Goal: Task Accomplishment & Management: Complete application form

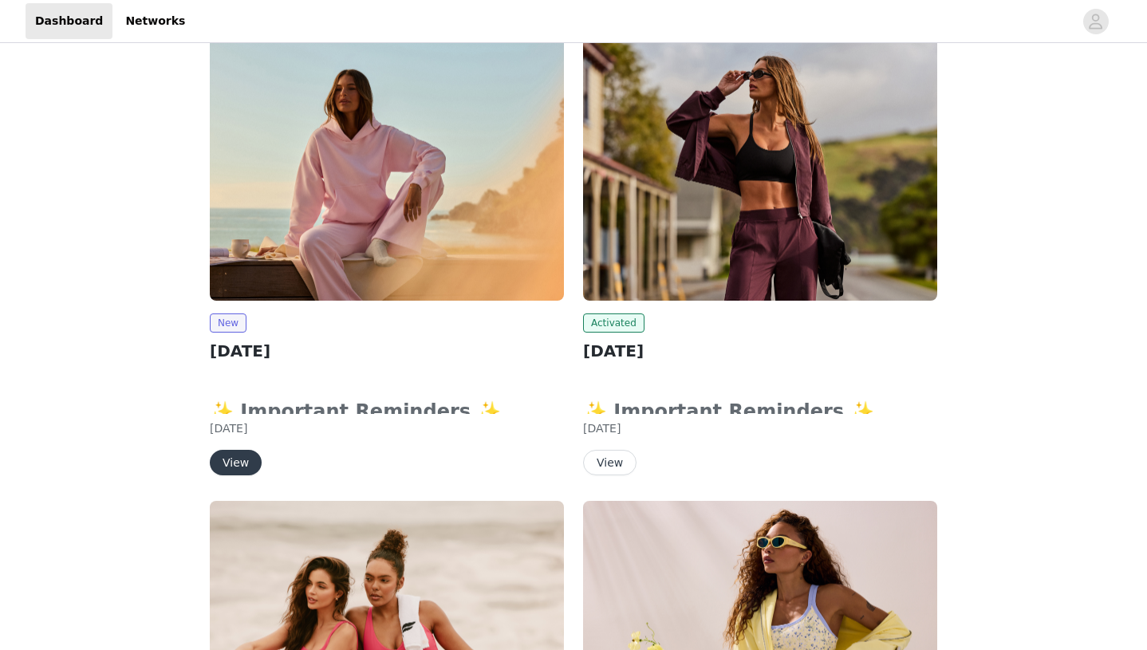
scroll to position [126, 0]
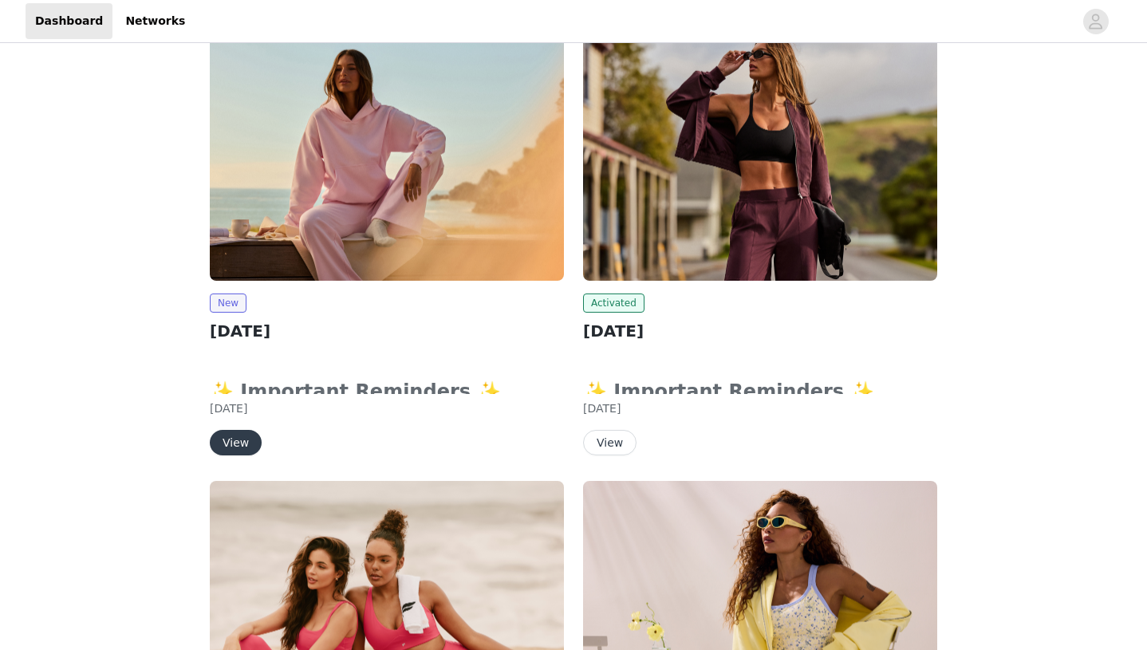
click at [245, 442] on button "View" at bounding box center [236, 443] width 52 height 26
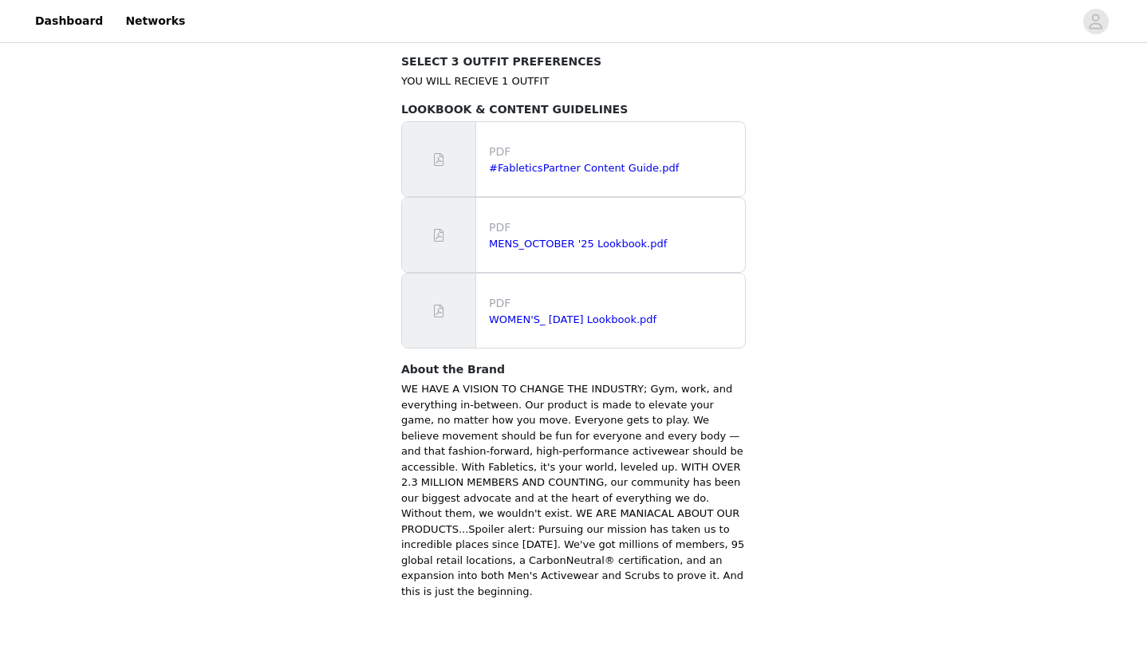
scroll to position [977, 0]
click at [579, 163] on link "#FableticsPartner Content Guide.pdf" at bounding box center [584, 169] width 190 height 12
click at [598, 314] on link "WOMEN'S_ [DATE] Lookbook.pdf" at bounding box center [572, 320] width 167 height 12
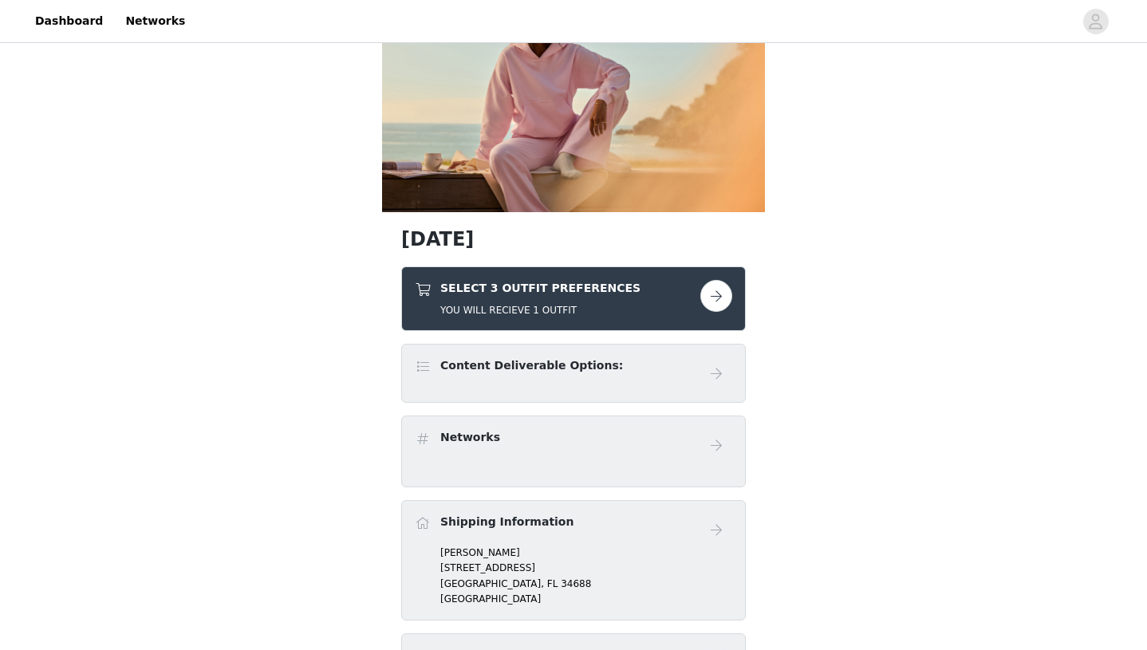
scroll to position [97, 0]
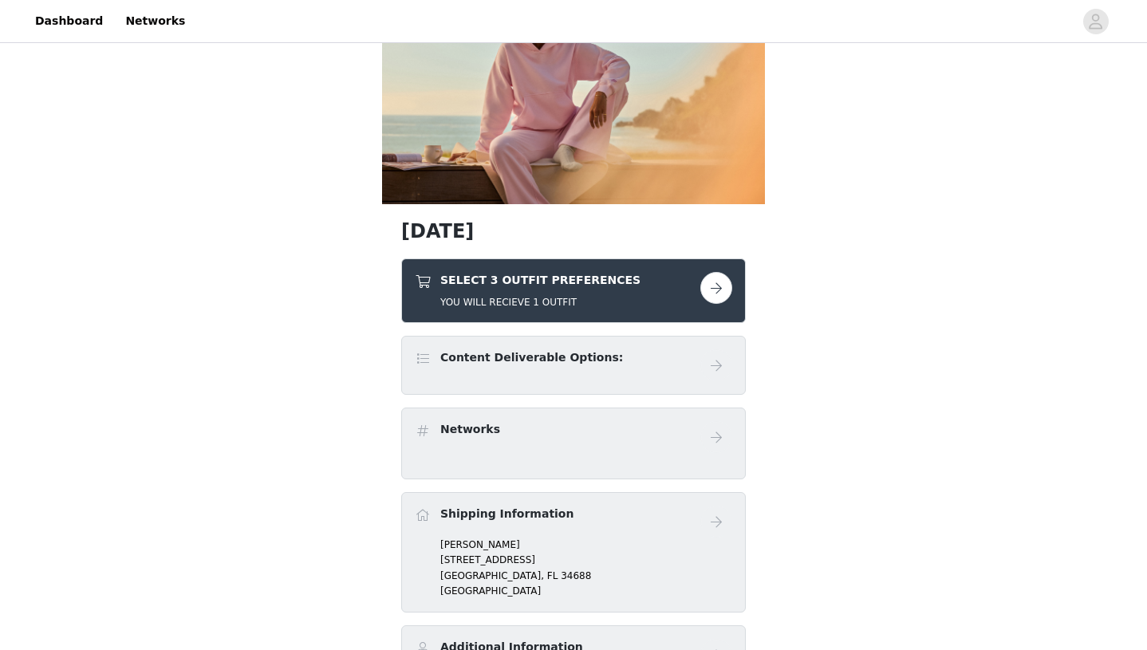
click at [719, 293] on button "button" at bounding box center [716, 288] width 32 height 32
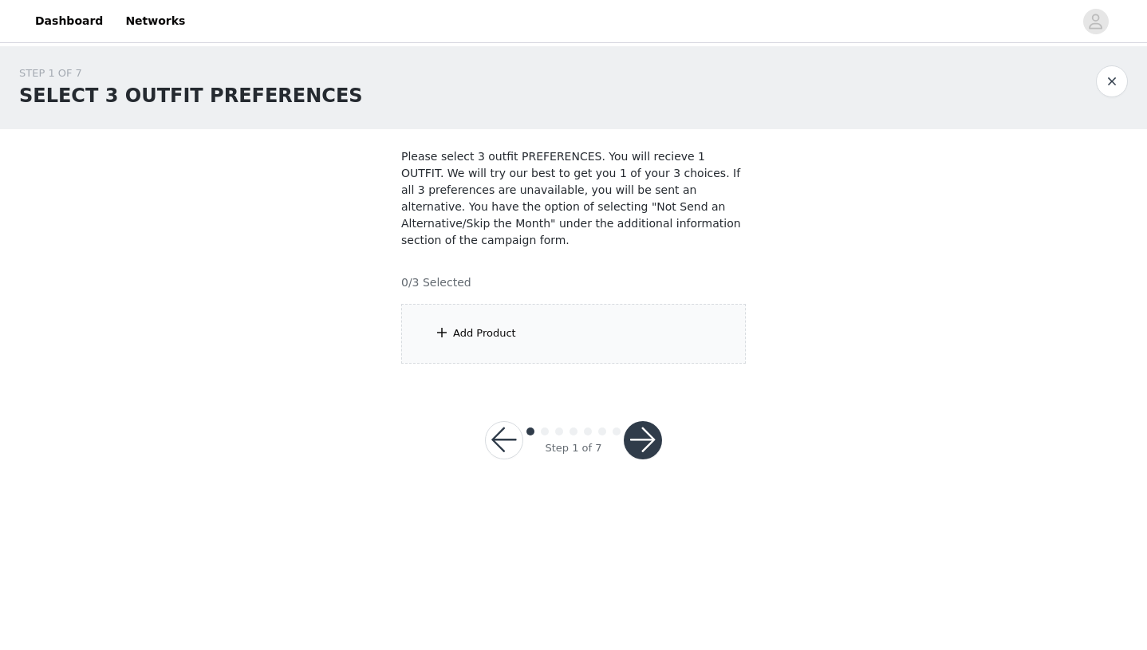
click at [514, 358] on div "Add Product" at bounding box center [573, 334] width 345 height 60
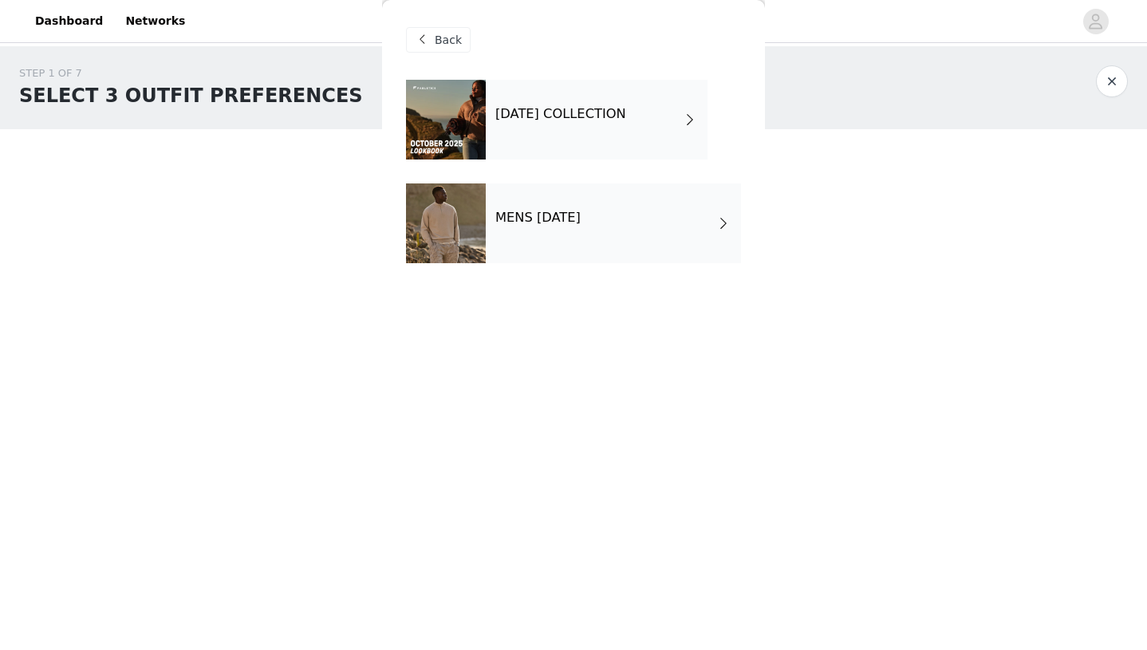
click at [586, 132] on div "OCTOBER 2025 COLLECTION" at bounding box center [597, 120] width 222 height 80
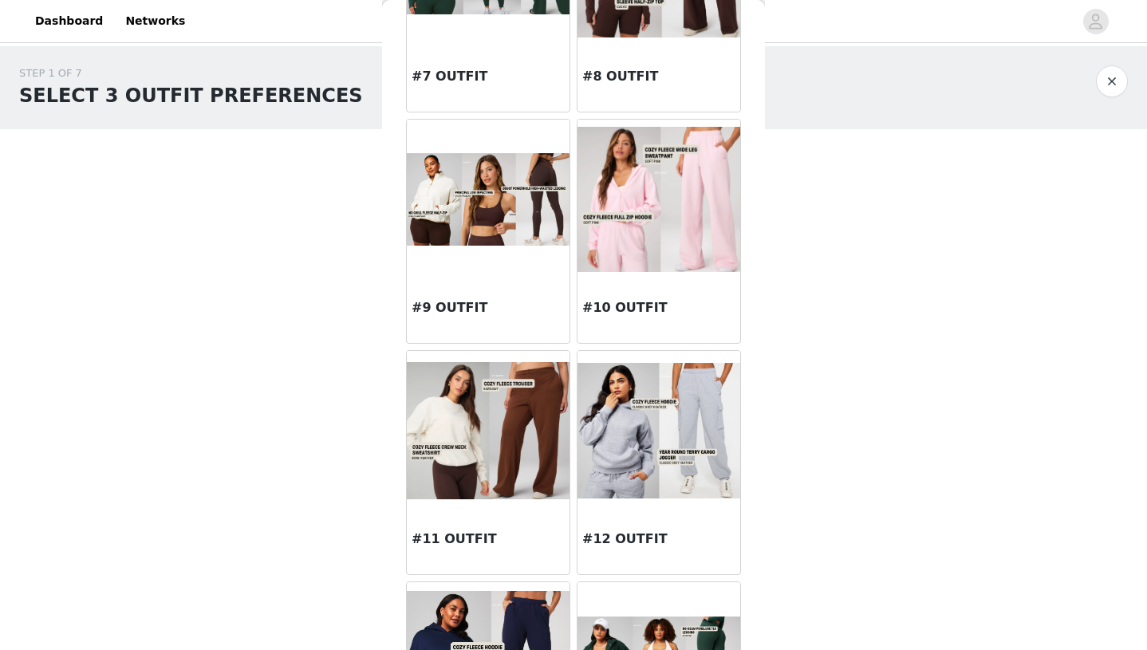
scroll to position [873, 0]
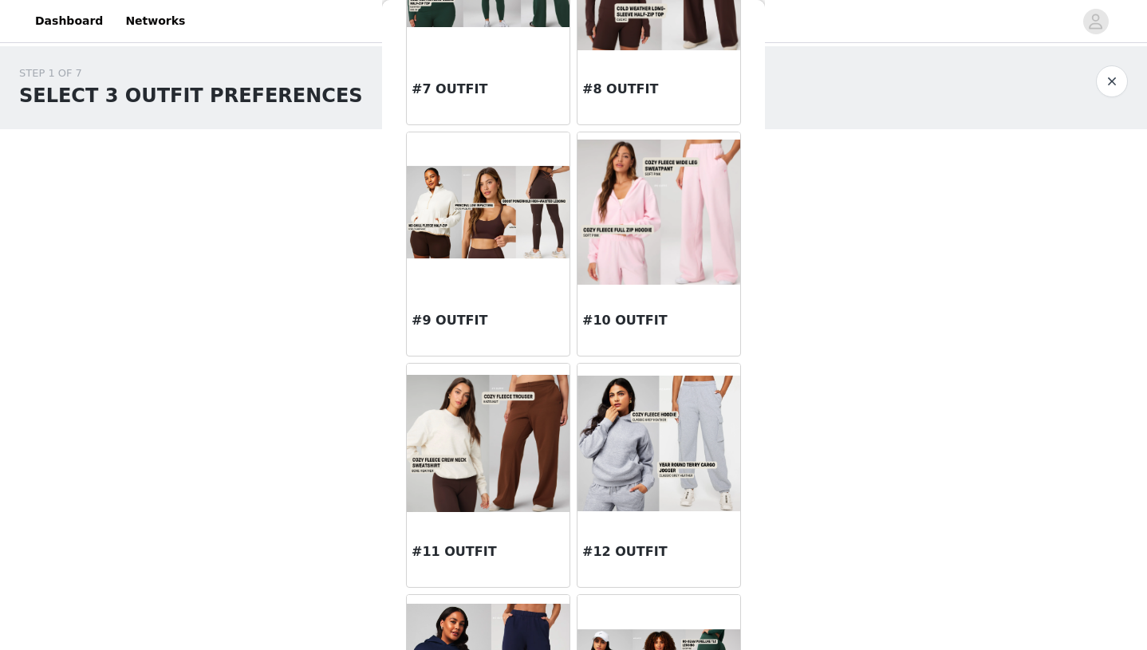
click at [695, 231] on img at bounding box center [658, 212] width 163 height 144
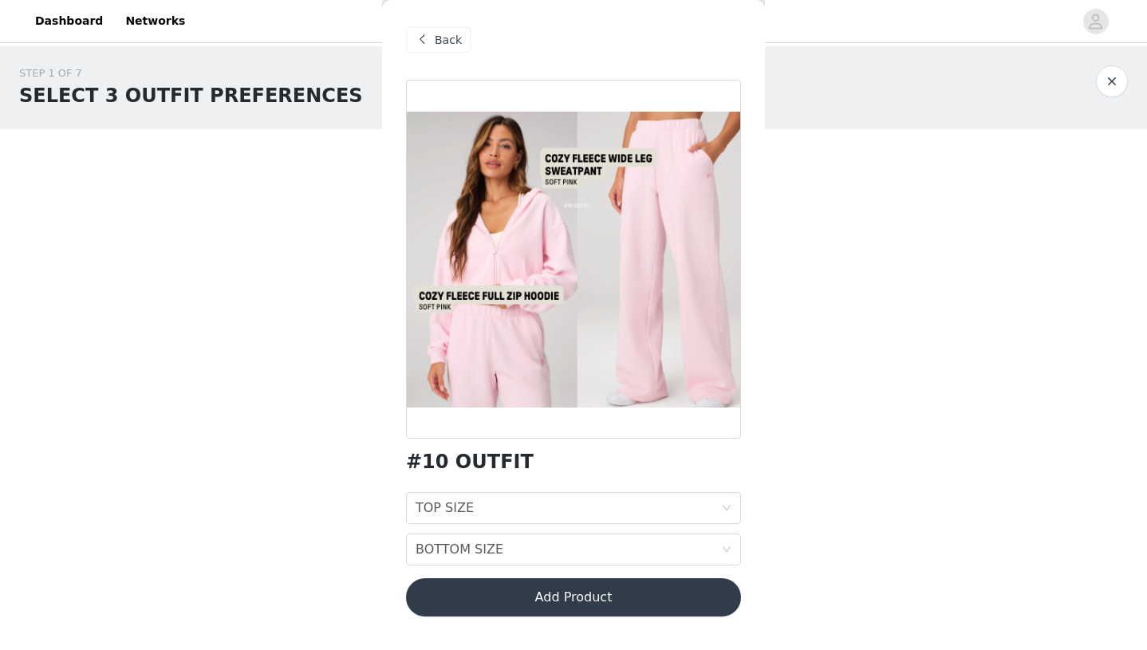
scroll to position [0, 0]
click at [572, 506] on div "TOP SIZE TOP SIZE" at bounding box center [567, 508] width 305 height 30
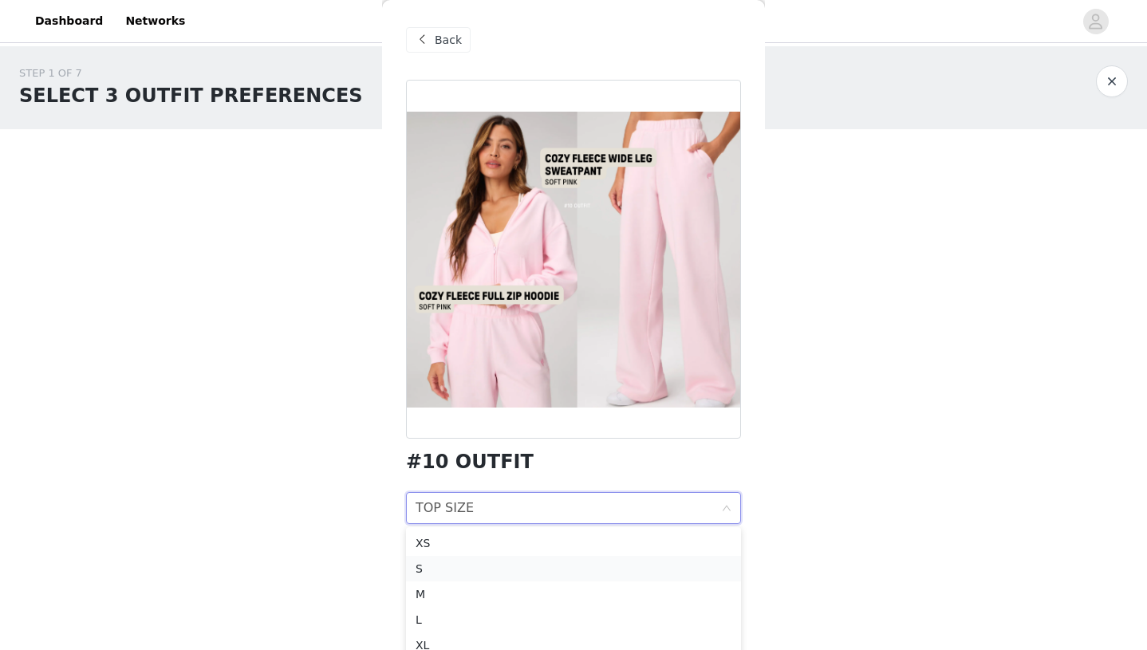
click at [538, 566] on div "S" at bounding box center [573, 569] width 316 height 18
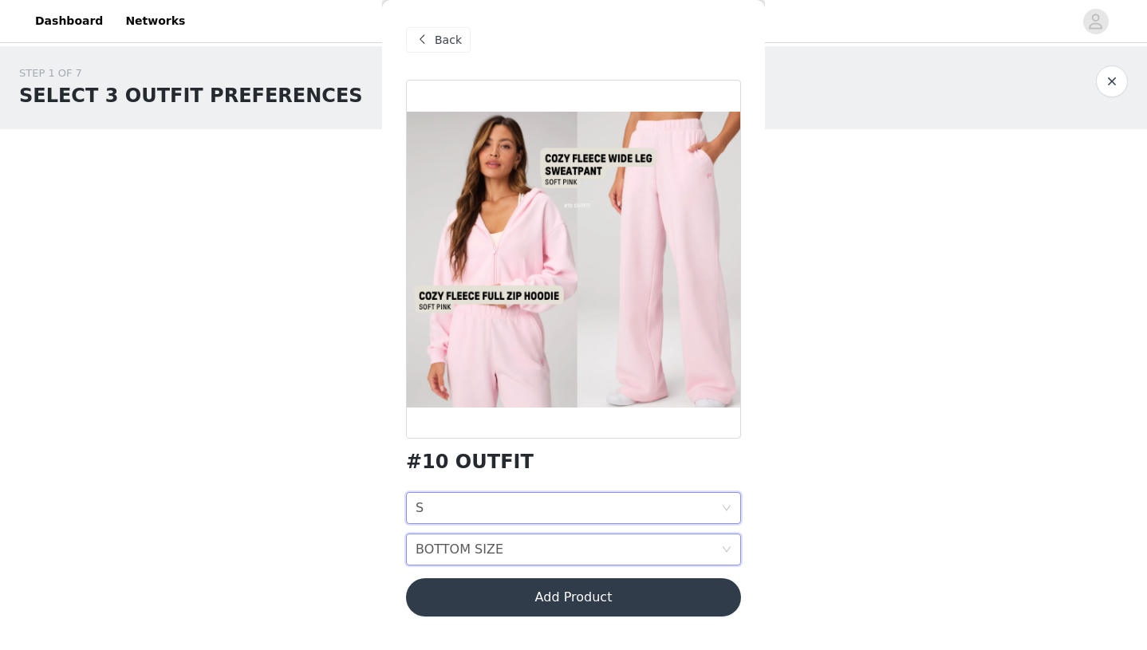
click at [544, 553] on div "BOTTOM SIZE BOTTOM SIZE" at bounding box center [567, 549] width 305 height 30
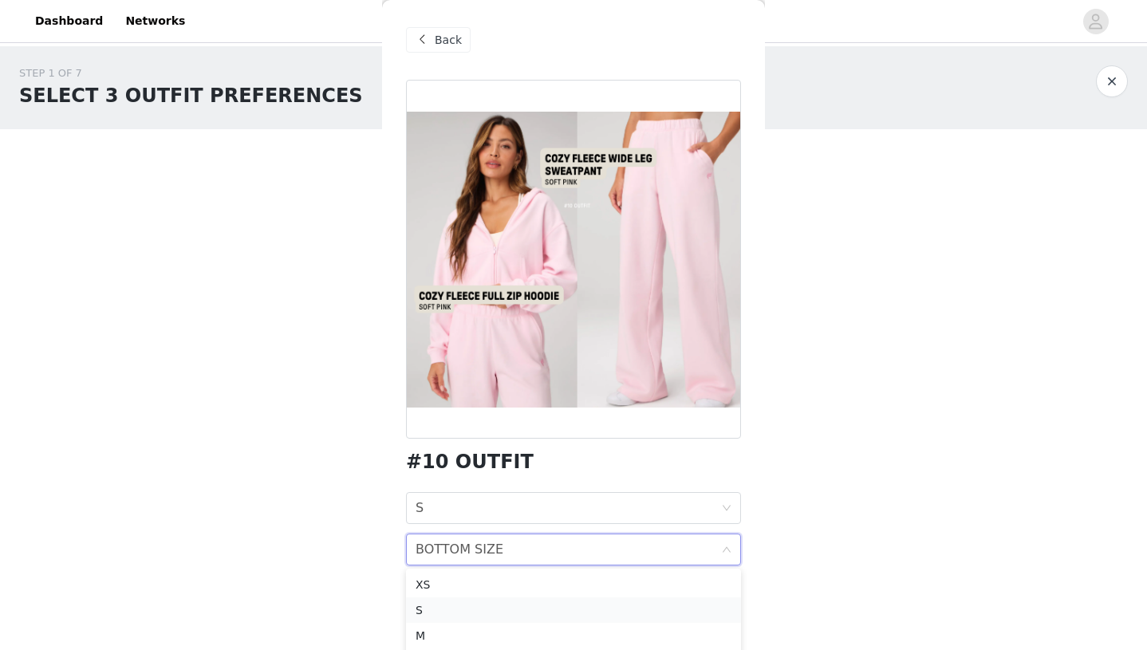
click at [529, 601] on div "S" at bounding box center [573, 610] width 316 height 18
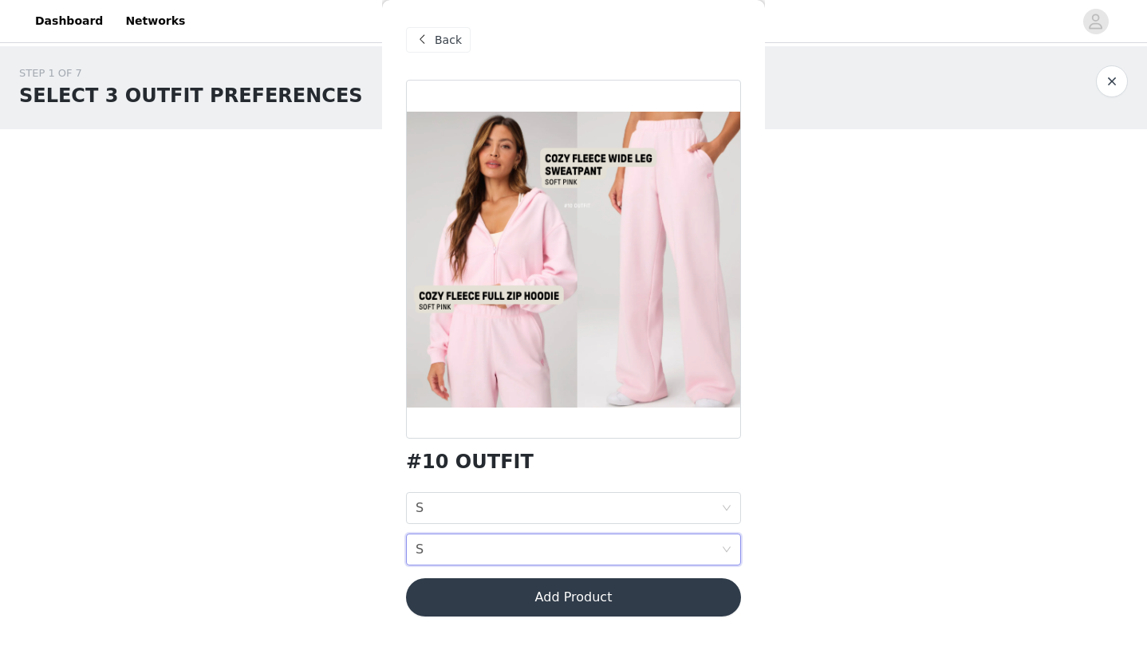
click at [555, 601] on button "Add Product" at bounding box center [573, 597] width 335 height 38
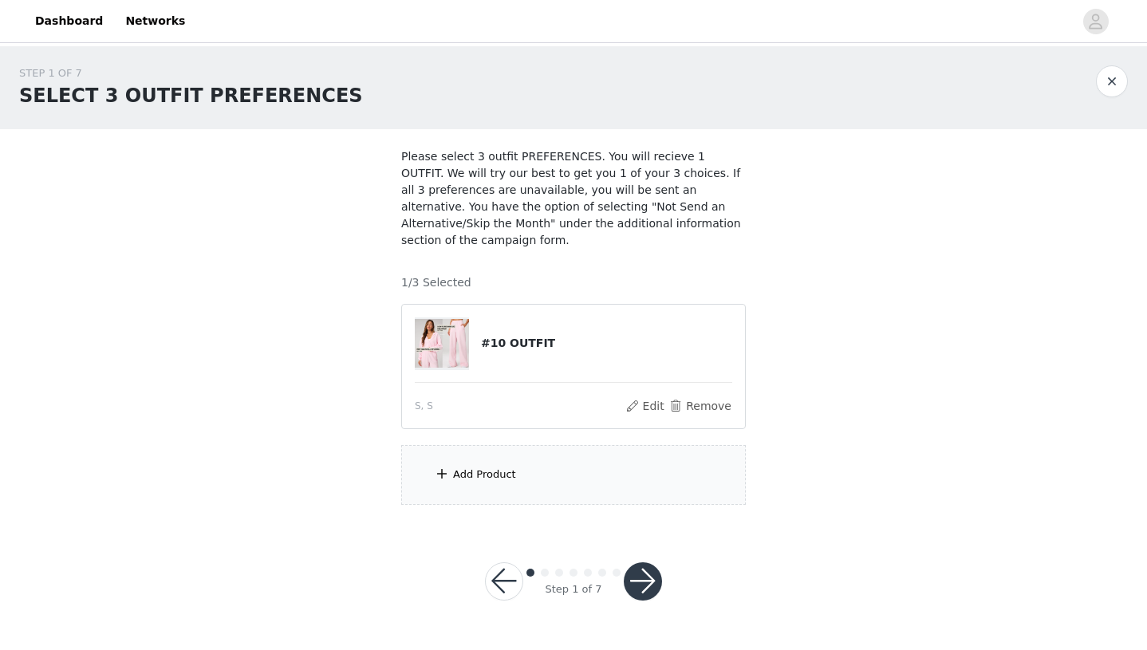
click at [603, 479] on div "Add Product" at bounding box center [573, 475] width 345 height 60
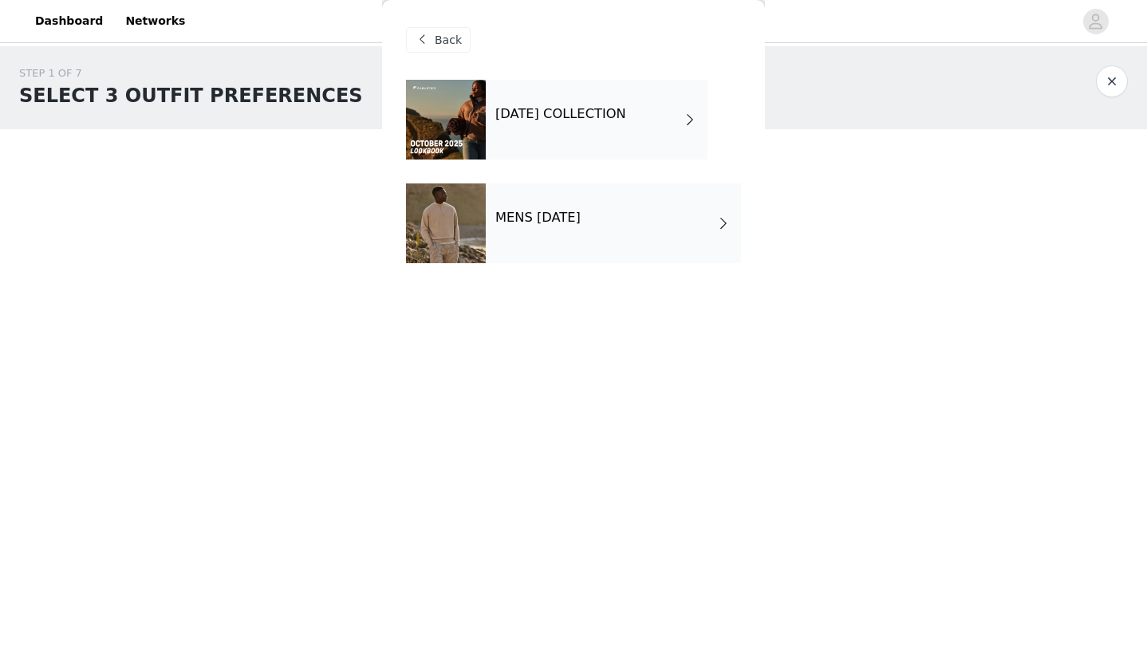
click at [626, 112] on h4 "OCTOBER 2025 COLLECTION" at bounding box center [560, 114] width 131 height 14
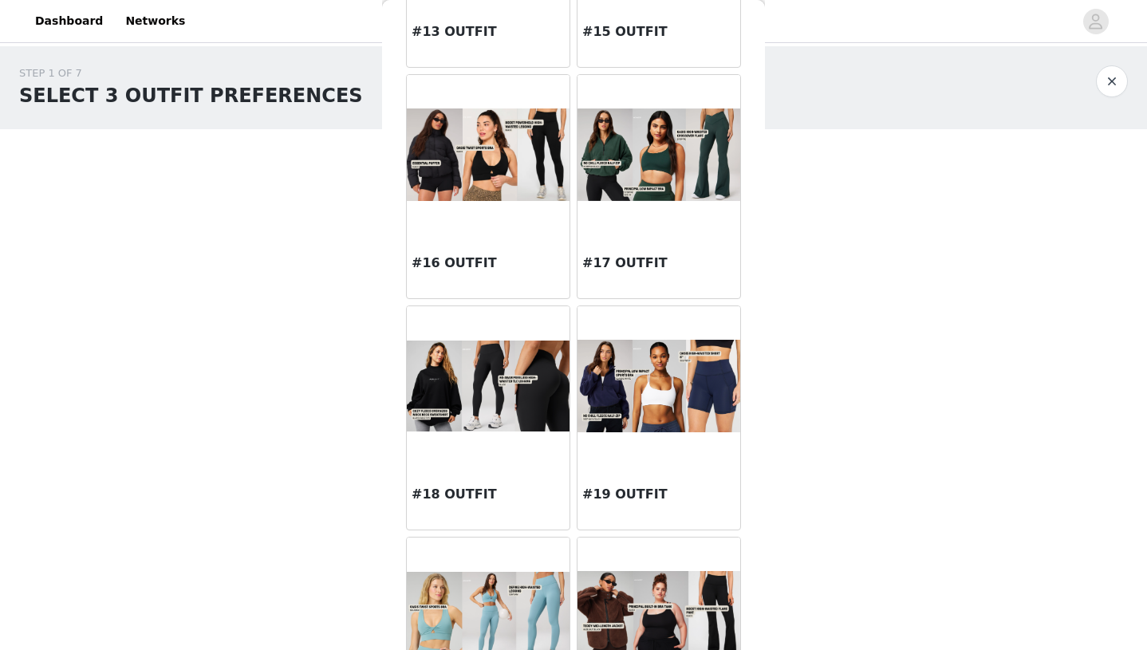
scroll to position [1587, 0]
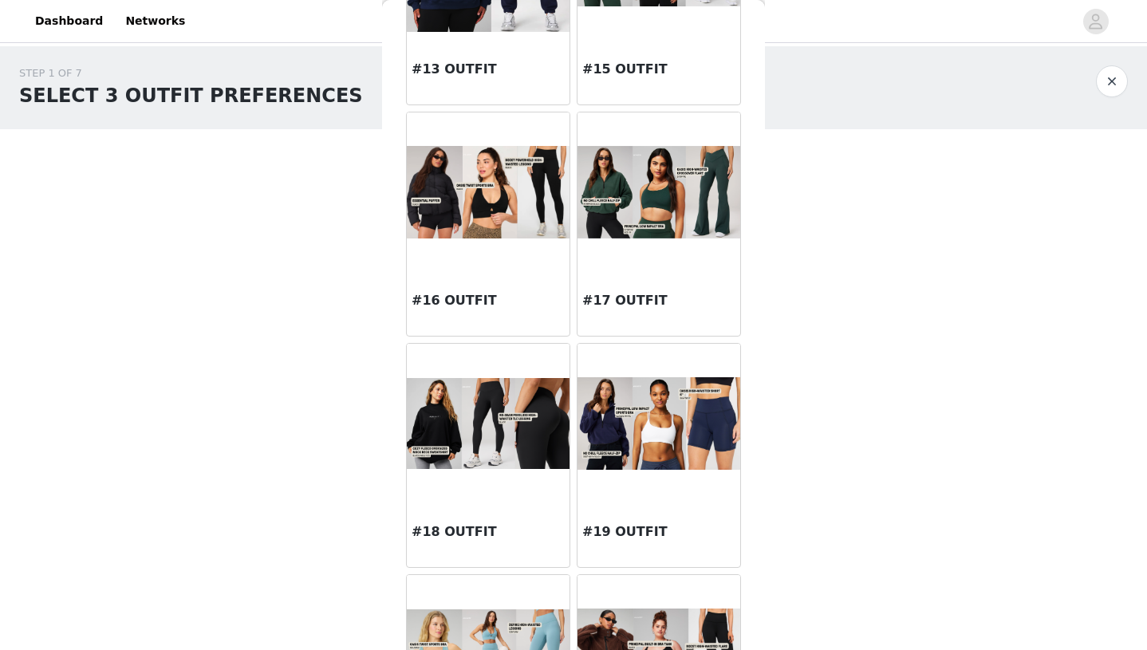
click at [466, 305] on h3 "#16 OUTFIT" at bounding box center [488, 300] width 153 height 19
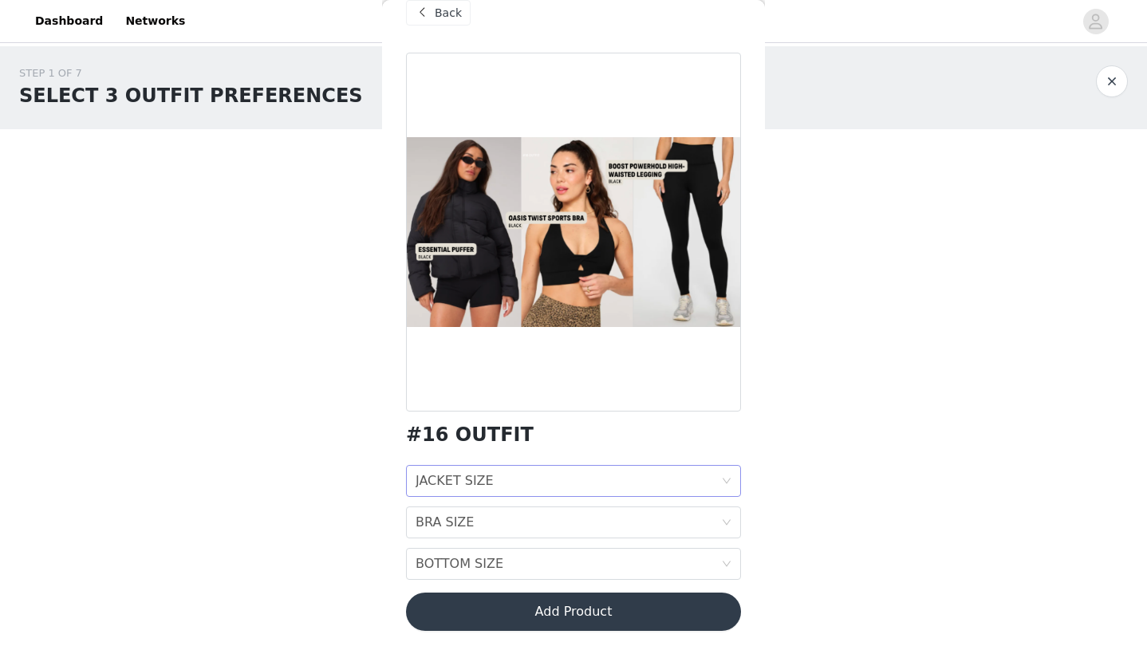
scroll to position [27, 0]
click at [514, 479] on div "JACKET SIZE JACKET SIZE" at bounding box center [567, 481] width 305 height 30
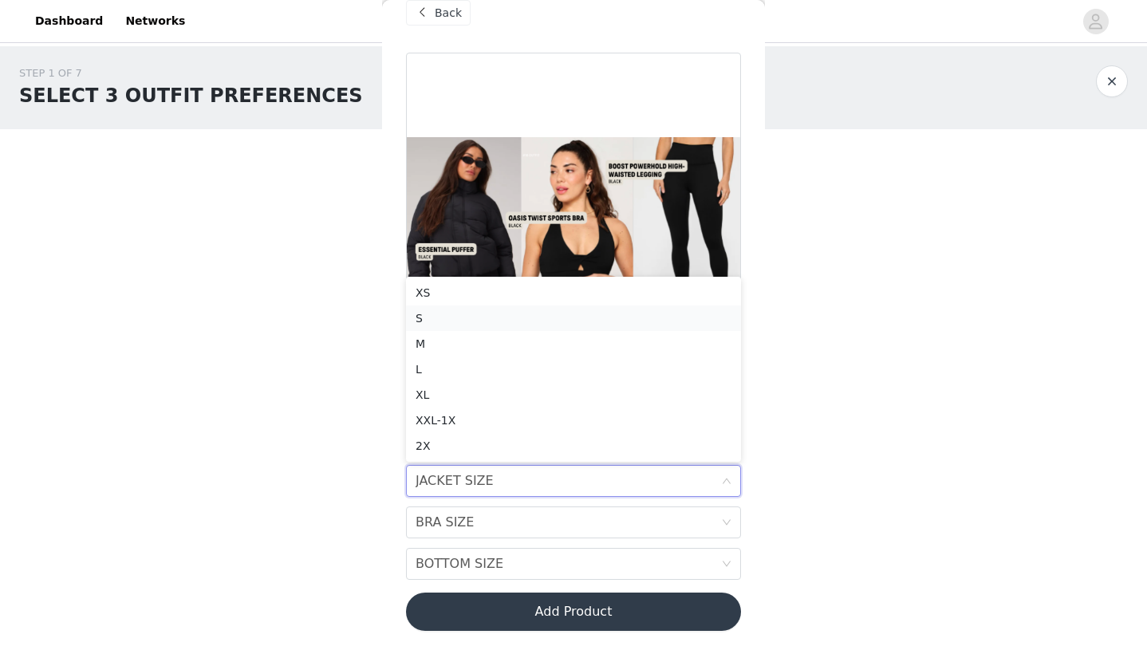
click at [527, 319] on div "S" at bounding box center [573, 318] width 316 height 18
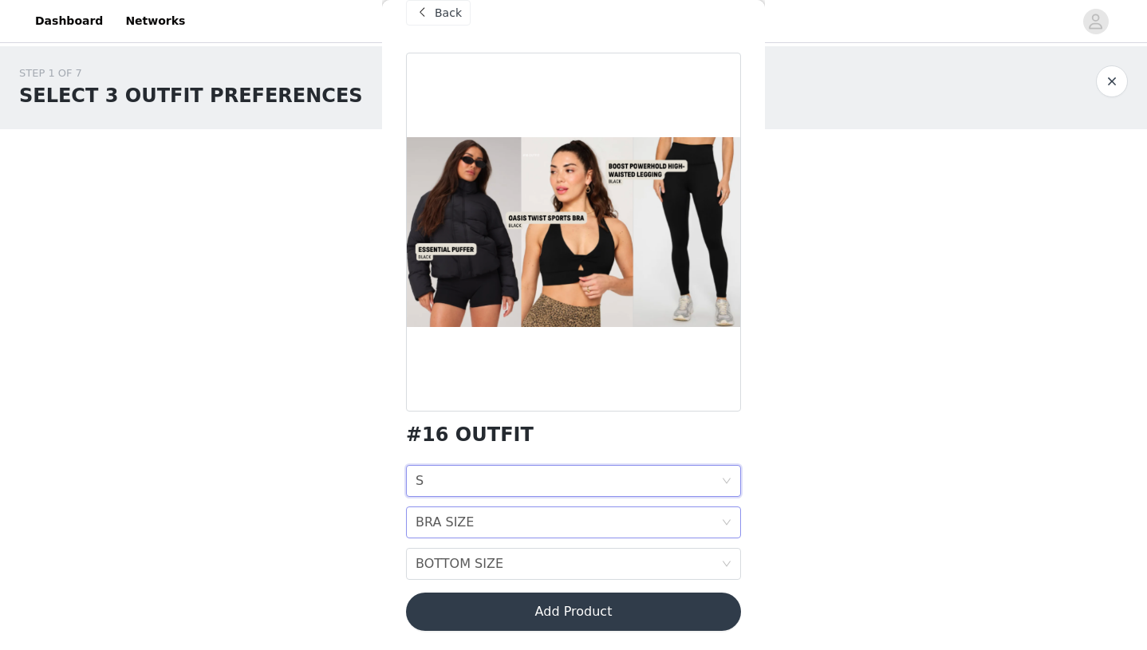
click at [515, 530] on div "BRA SIZE BRA SIZE" at bounding box center [567, 522] width 305 height 30
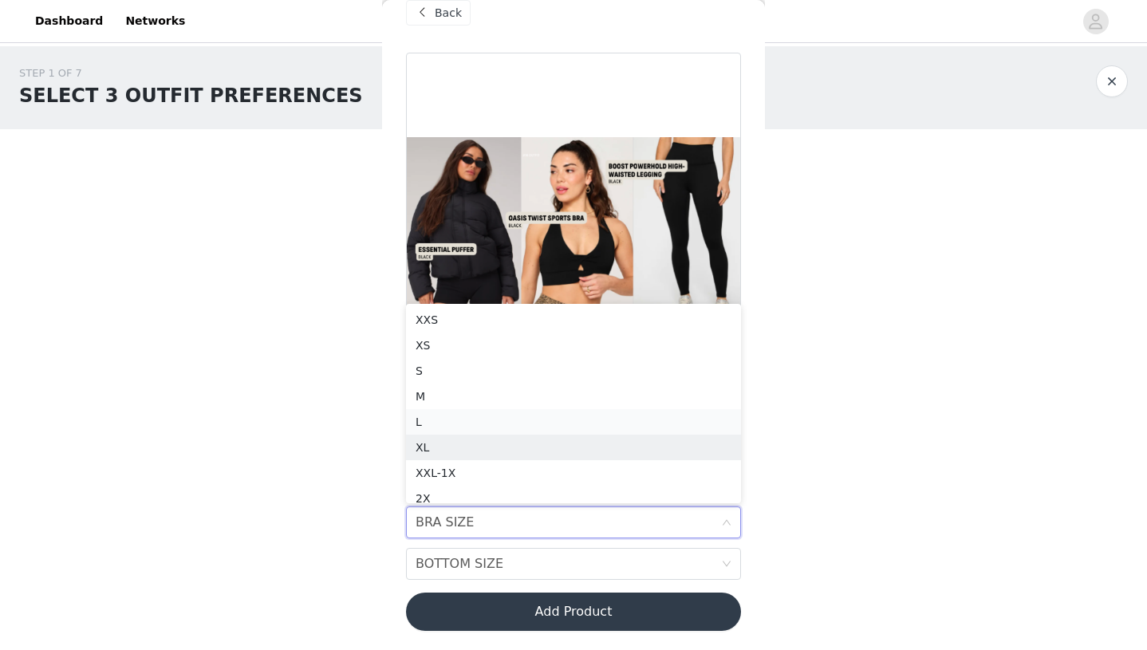
scroll to position [8, 0]
click at [521, 351] on li "S" at bounding box center [573, 363] width 335 height 26
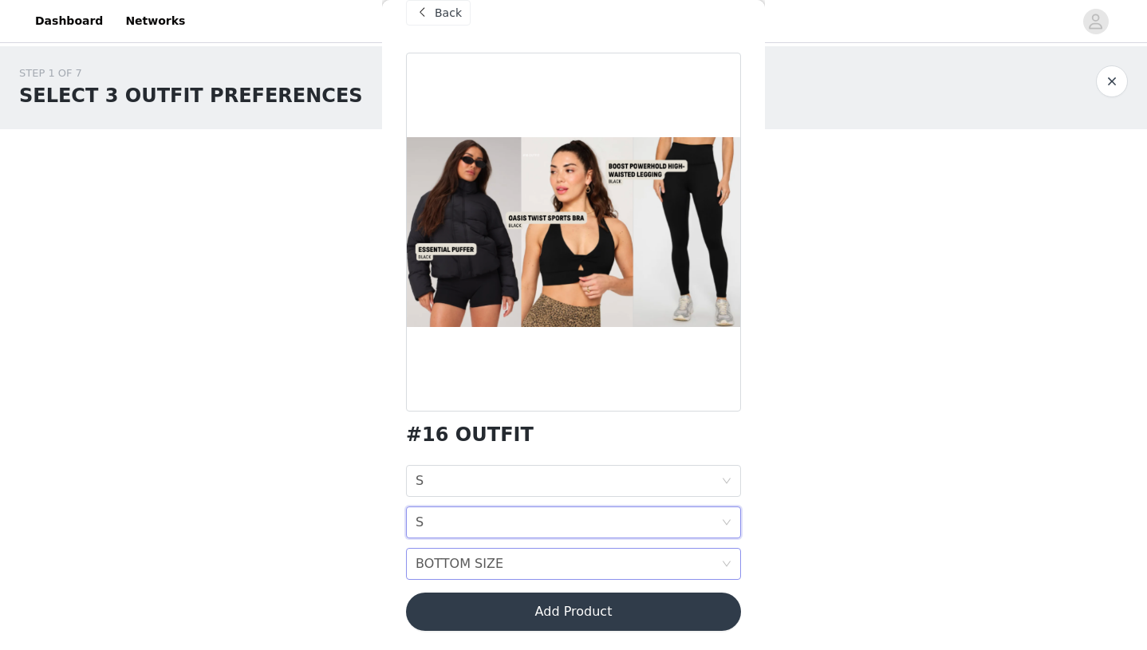
click at [519, 571] on div "BOTTOM SIZE BOTTOM SIZE" at bounding box center [567, 564] width 305 height 30
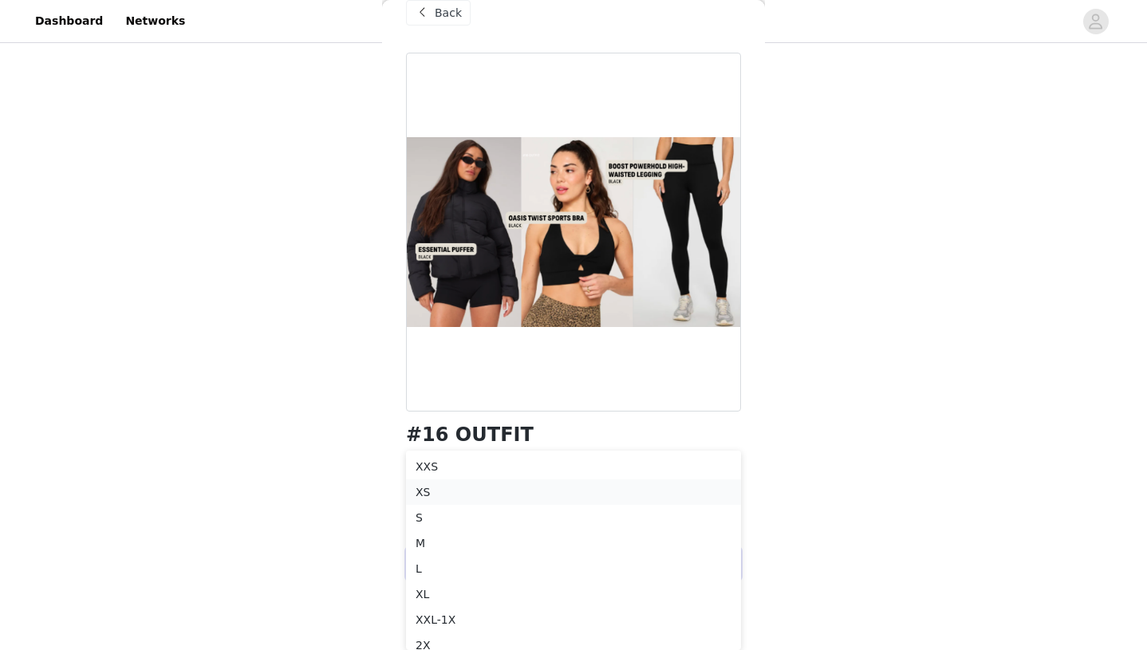
scroll to position [132, 0]
click at [451, 511] on div "S" at bounding box center [573, 518] width 316 height 18
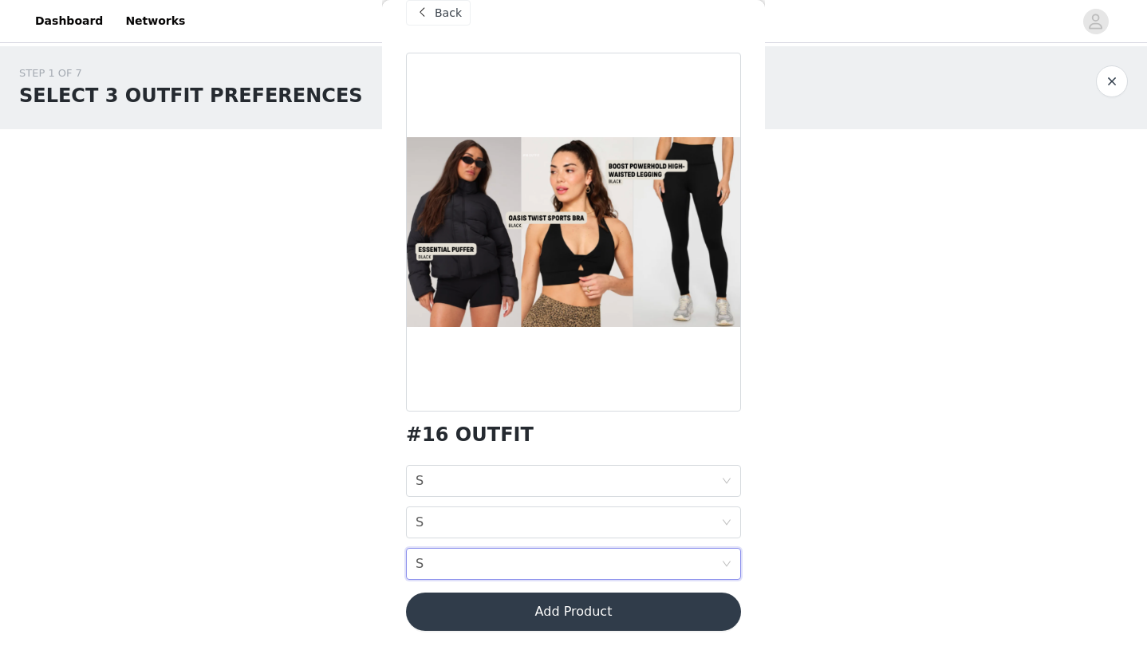
scroll to position [0, 0]
click at [574, 622] on button "Add Product" at bounding box center [573, 612] width 335 height 38
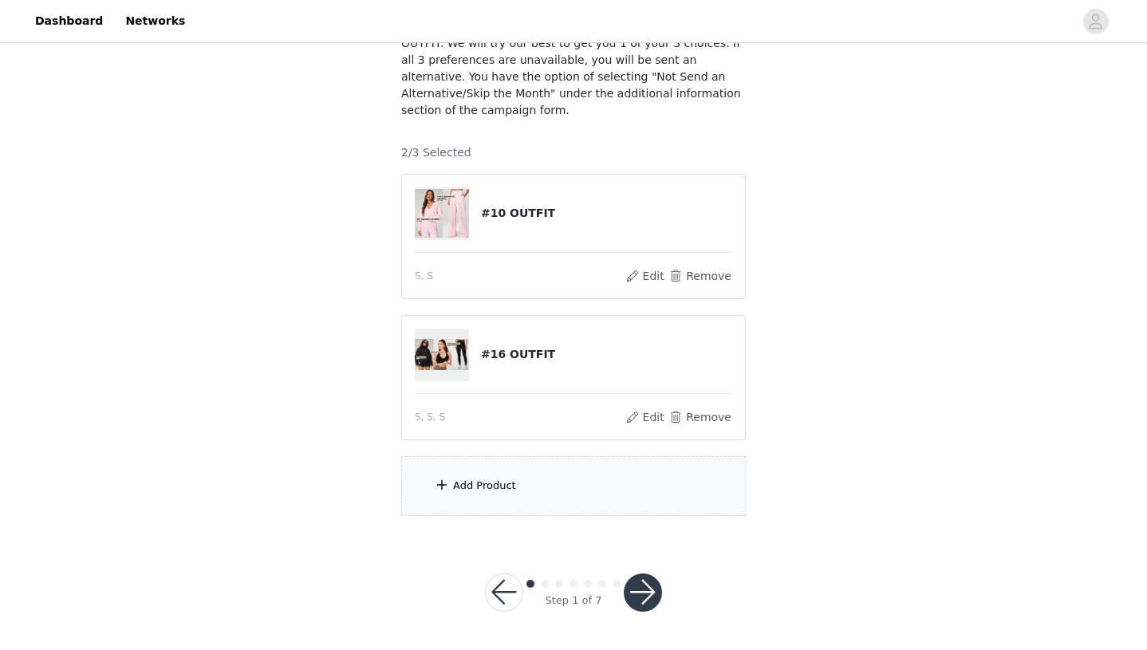
scroll to position [129, 0]
click at [526, 464] on div "Add Product" at bounding box center [573, 487] width 345 height 60
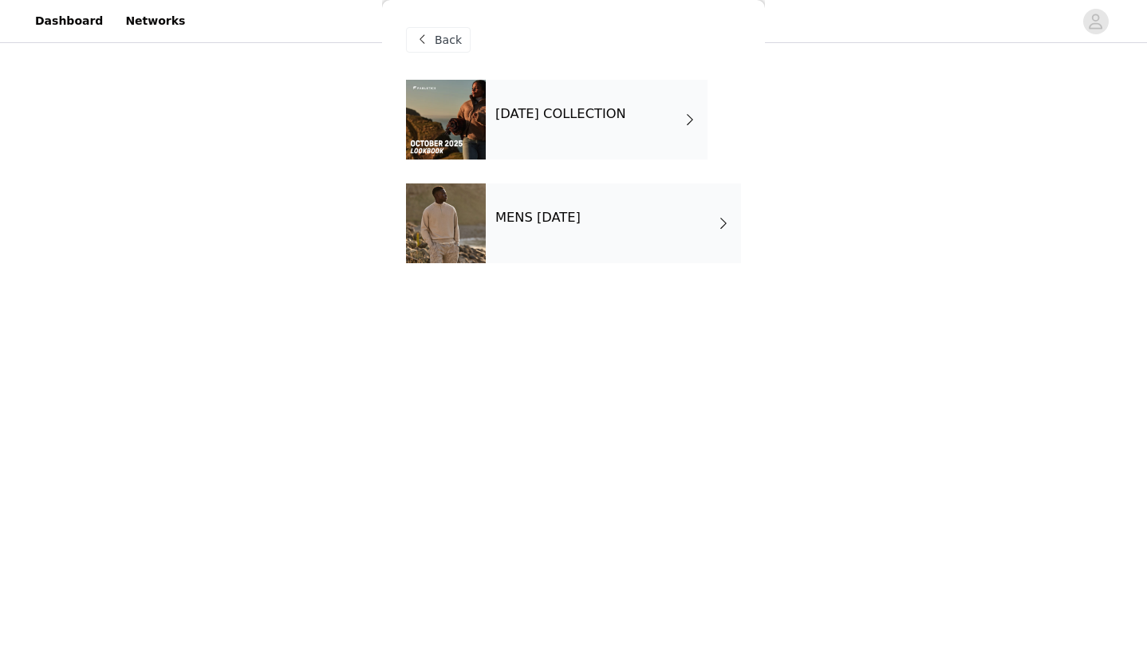
click at [626, 120] on h4 "OCTOBER 2025 COLLECTION" at bounding box center [560, 114] width 131 height 14
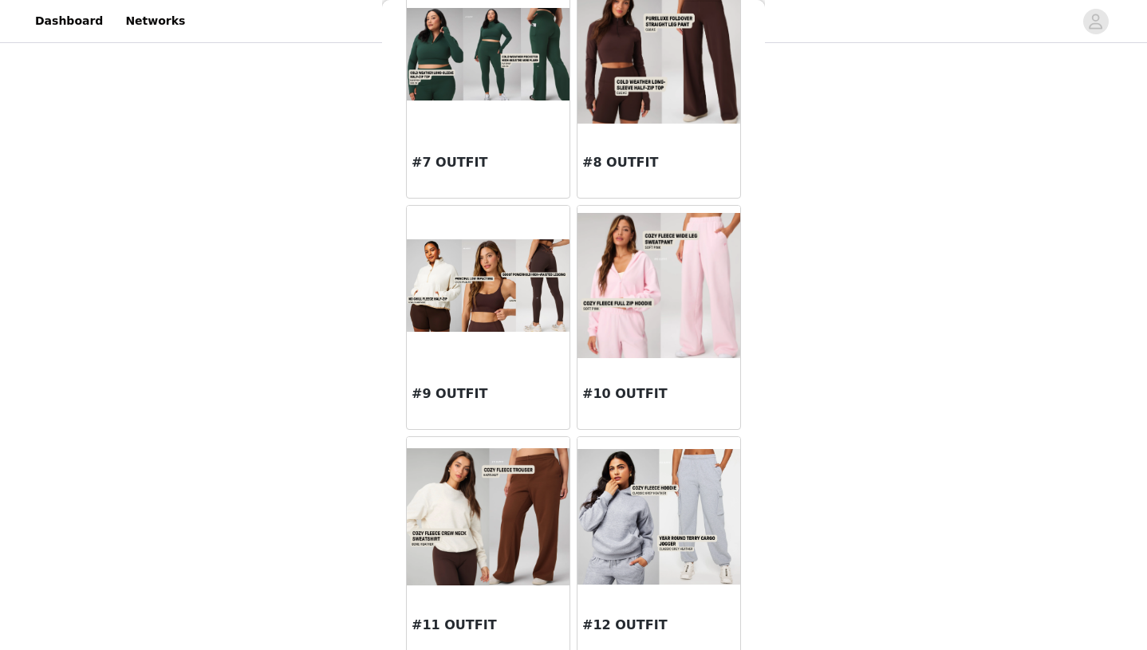
scroll to position [801, 0]
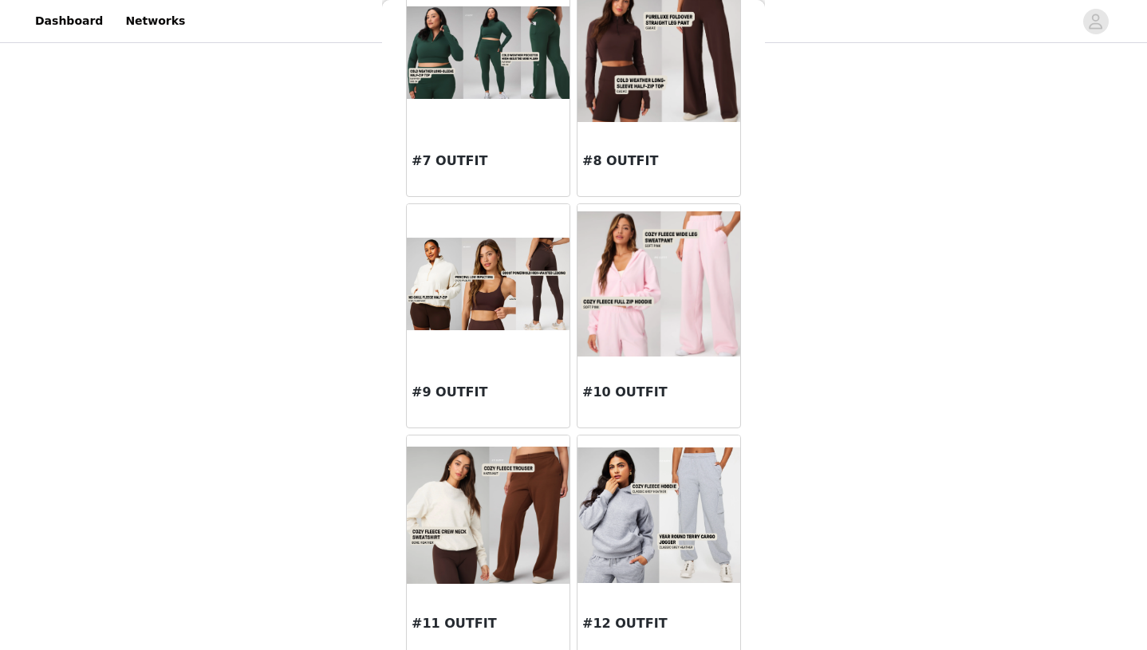
click at [472, 350] on div at bounding box center [488, 284] width 163 height 160
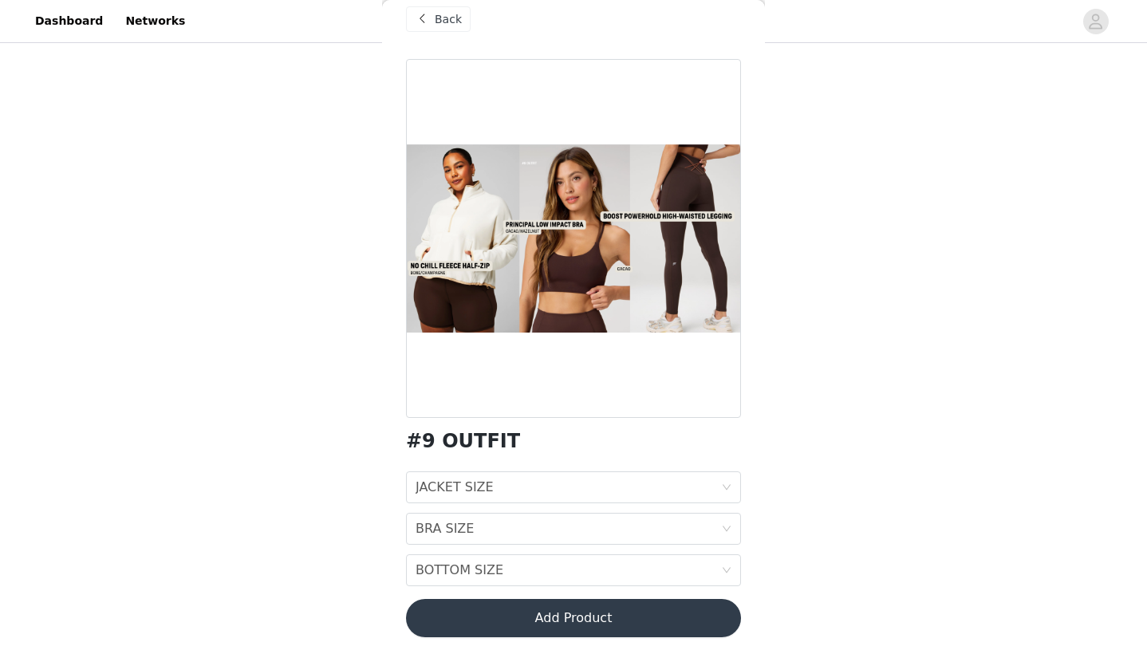
scroll to position [22, 0]
click at [427, 23] on span at bounding box center [421, 18] width 19 height 19
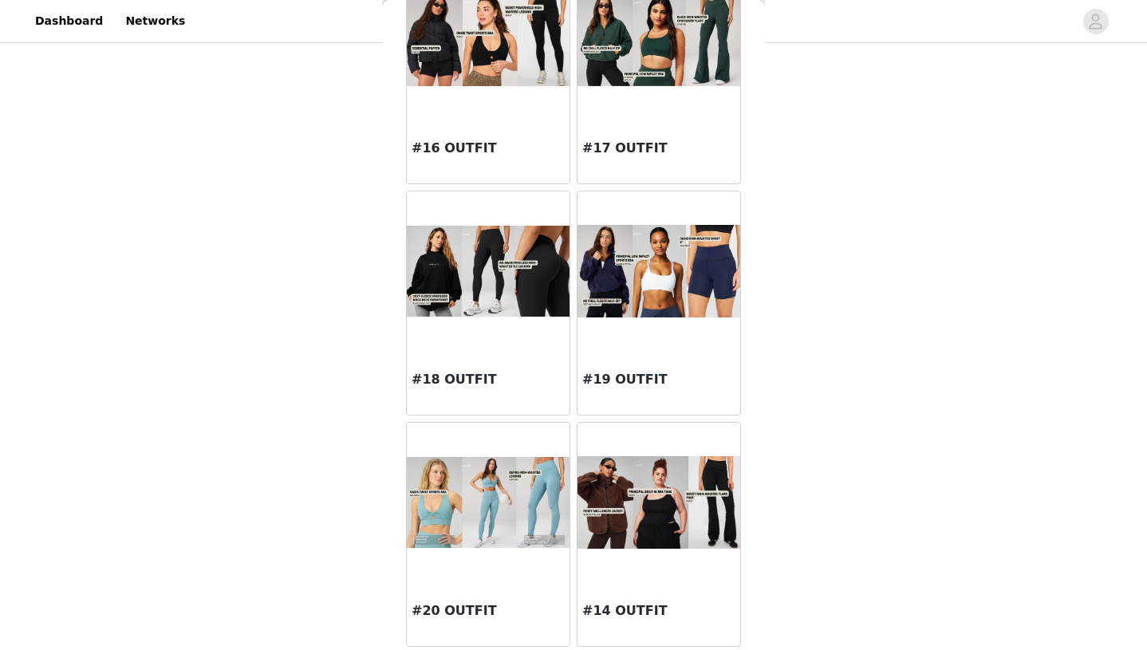
scroll to position [1739, 0]
click at [506, 493] on img at bounding box center [488, 503] width 163 height 92
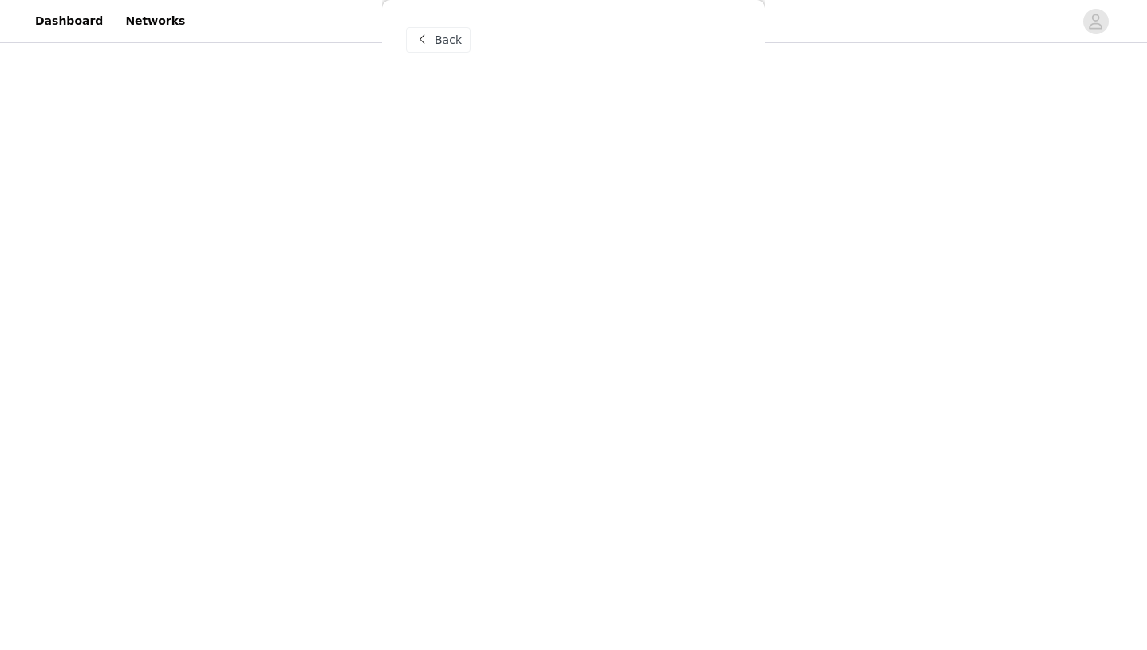
scroll to position [0, 0]
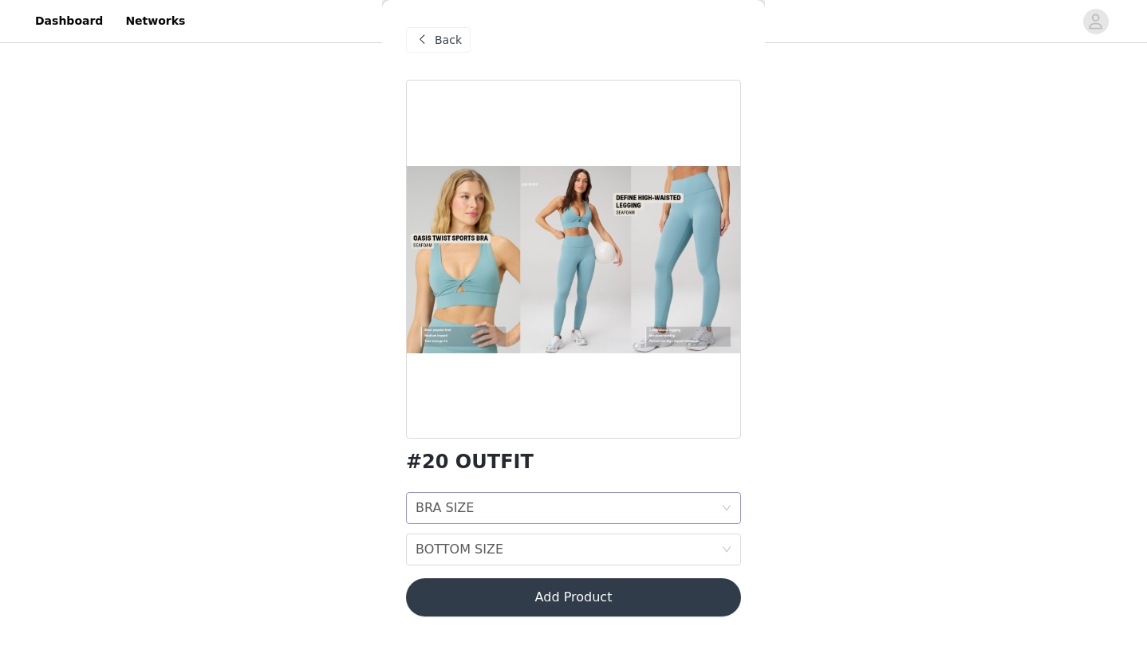
click at [502, 506] on div "BRA SIZE BRA SIZE" at bounding box center [567, 508] width 305 height 30
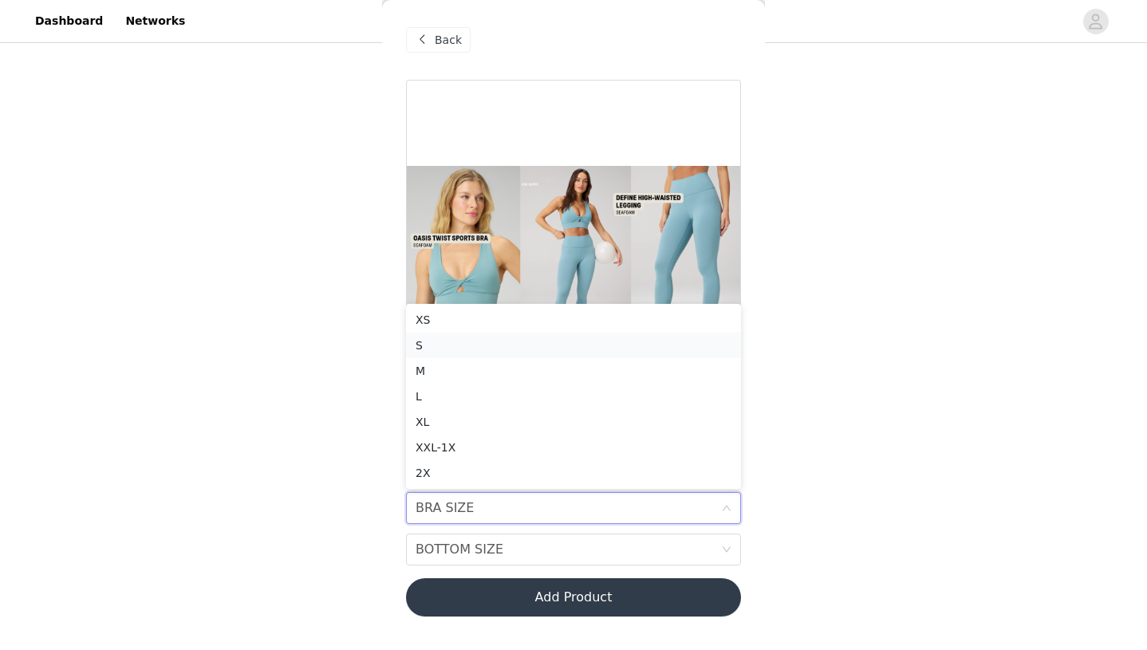
click at [499, 341] on div "S" at bounding box center [573, 346] width 316 height 18
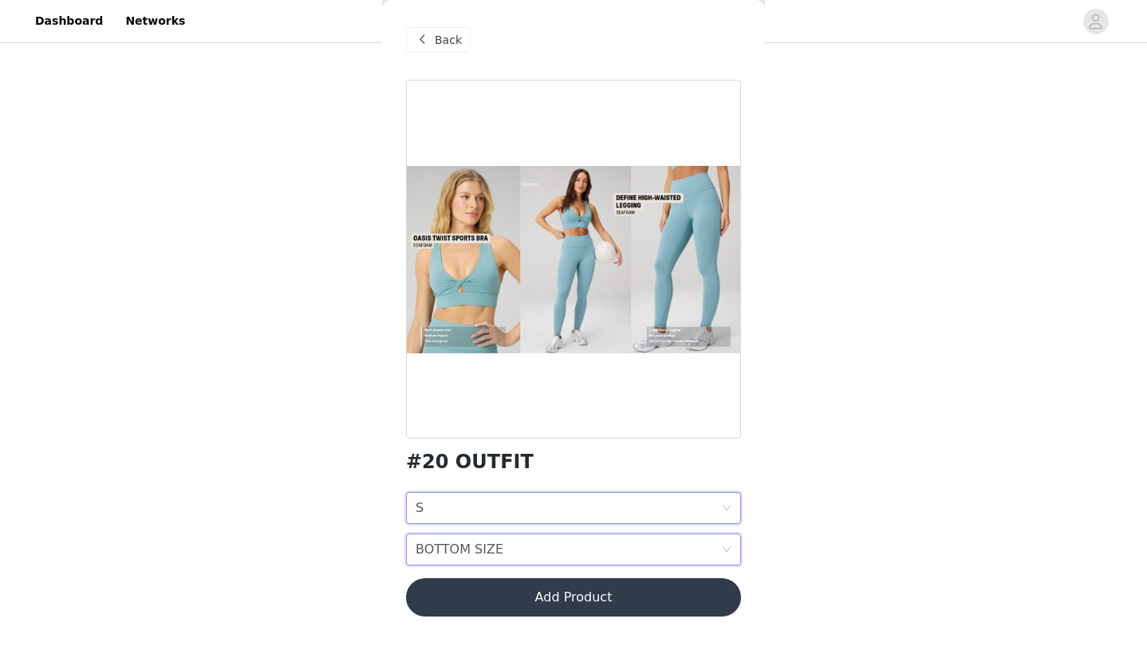
click at [460, 549] on div "BOTTOM SIZE" at bounding box center [459, 549] width 88 height 30
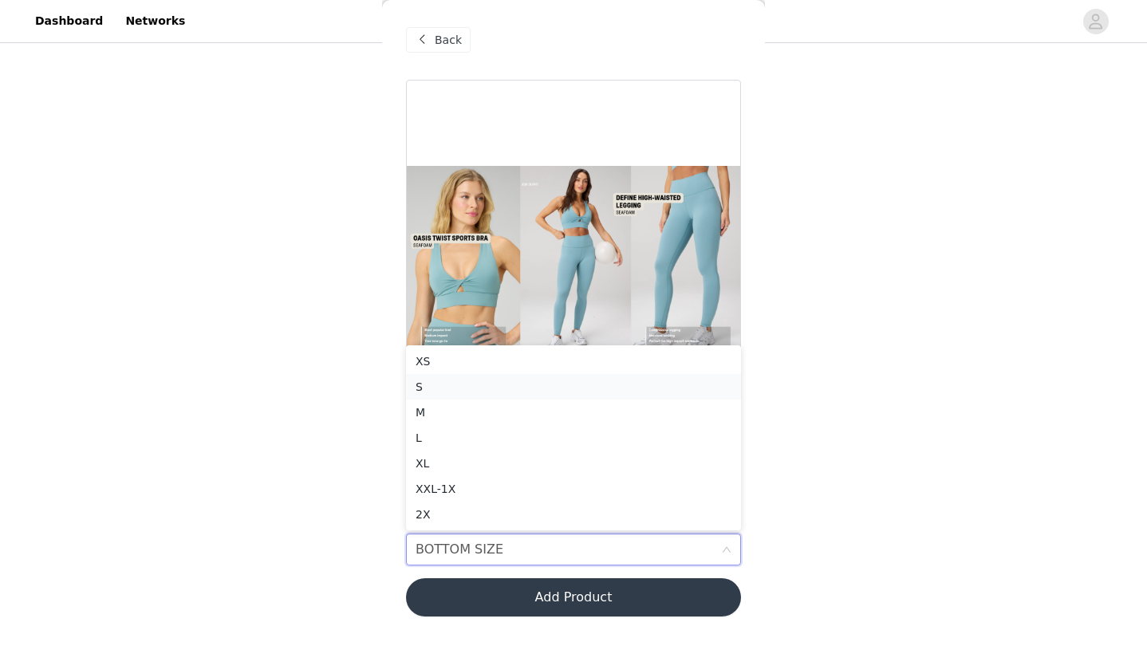
click at [465, 385] on div "S" at bounding box center [573, 387] width 316 height 18
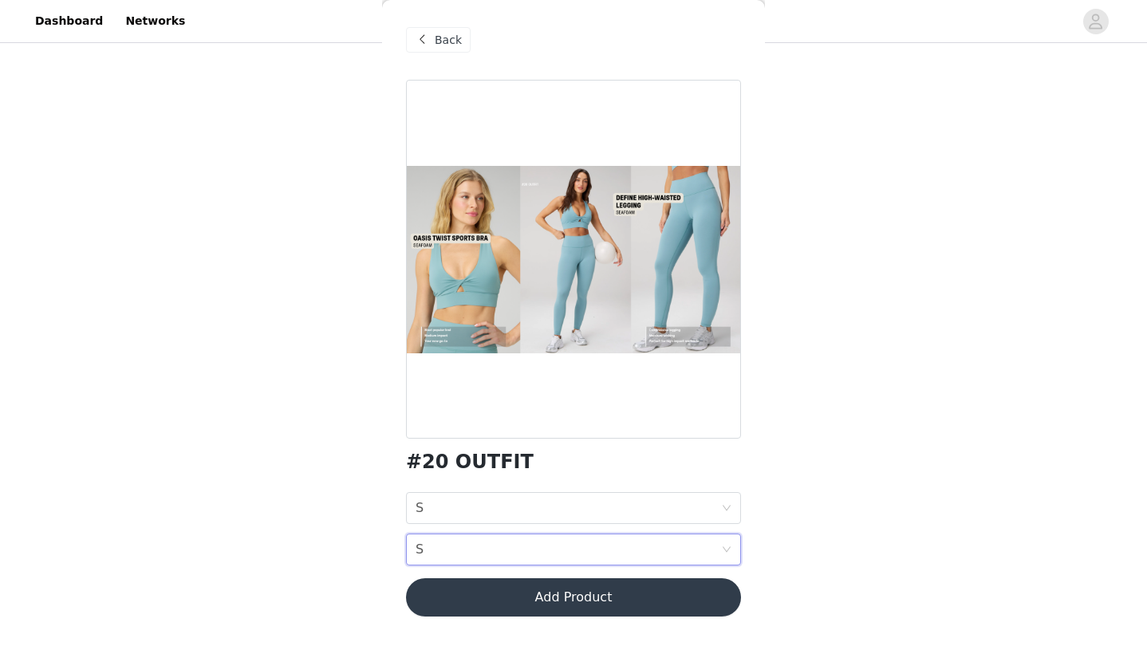
click at [520, 604] on button "Add Product" at bounding box center [573, 597] width 335 height 38
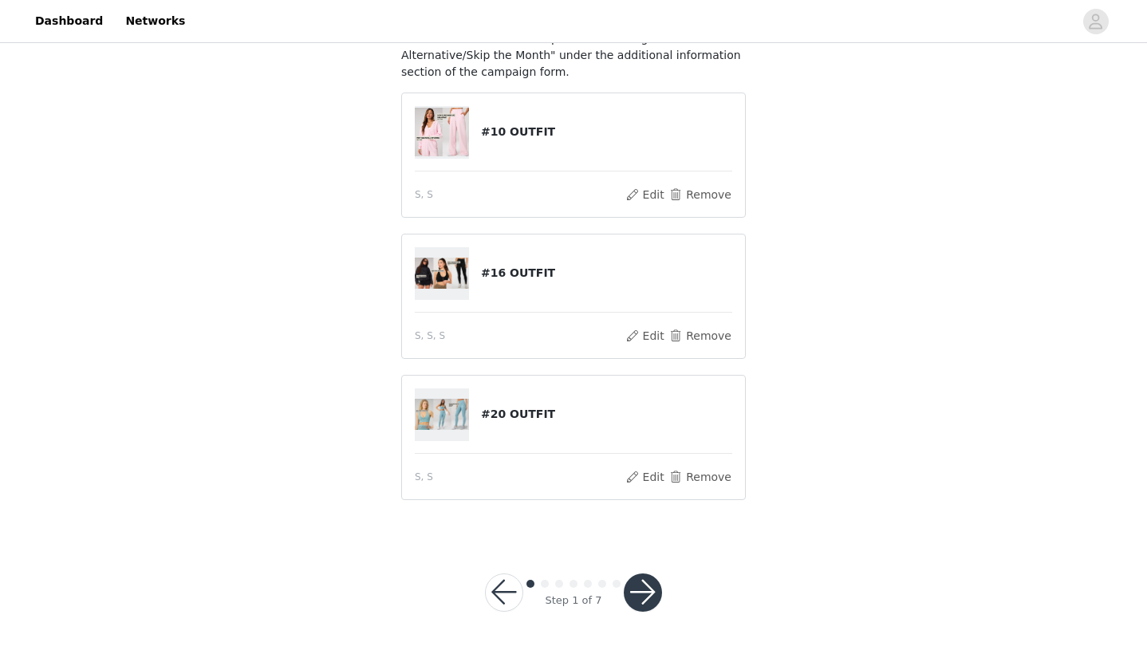
scroll to position [167, 0]
click at [636, 598] on button "button" at bounding box center [643, 593] width 38 height 38
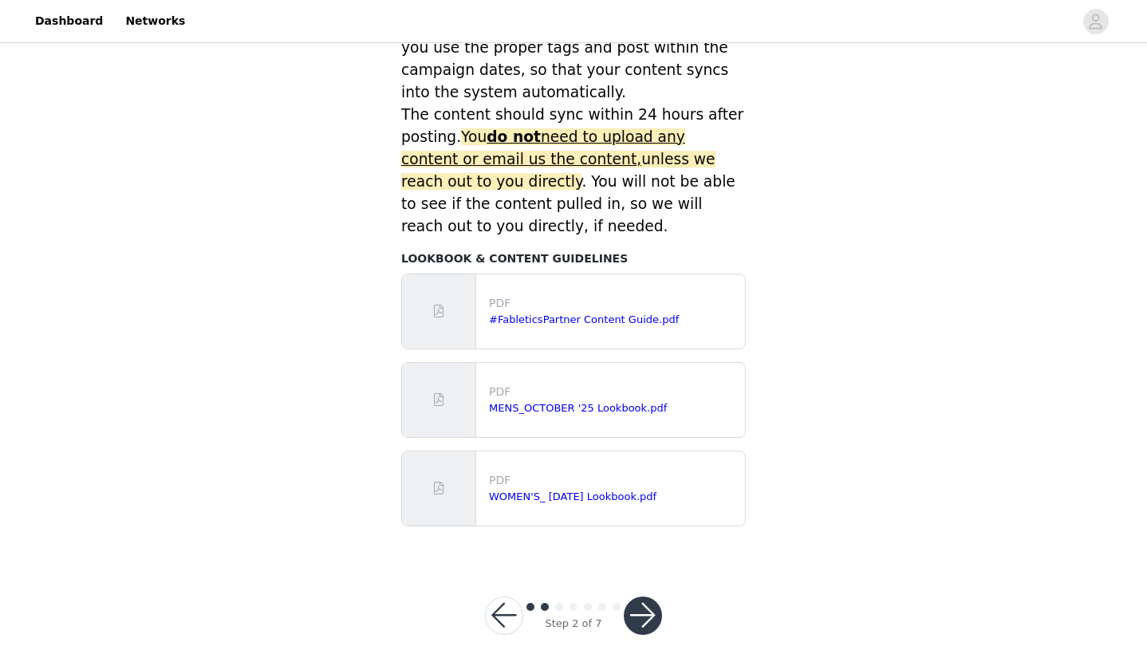
scroll to position [683, 0]
click at [655, 597] on button "button" at bounding box center [643, 616] width 38 height 38
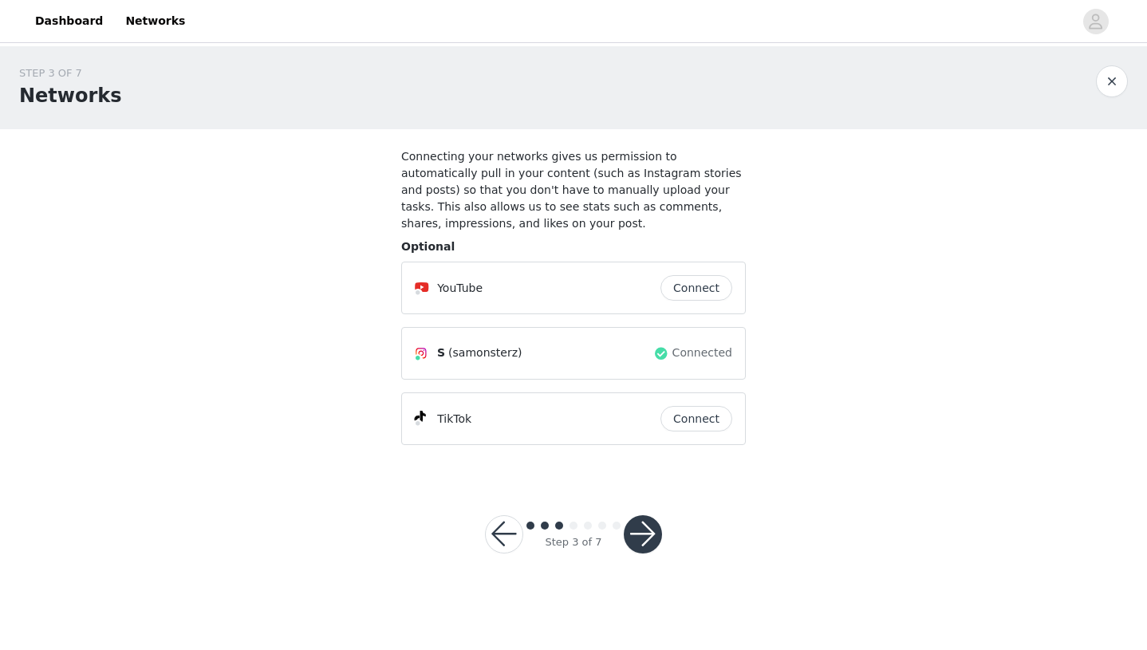
click at [644, 527] on button "button" at bounding box center [643, 534] width 38 height 38
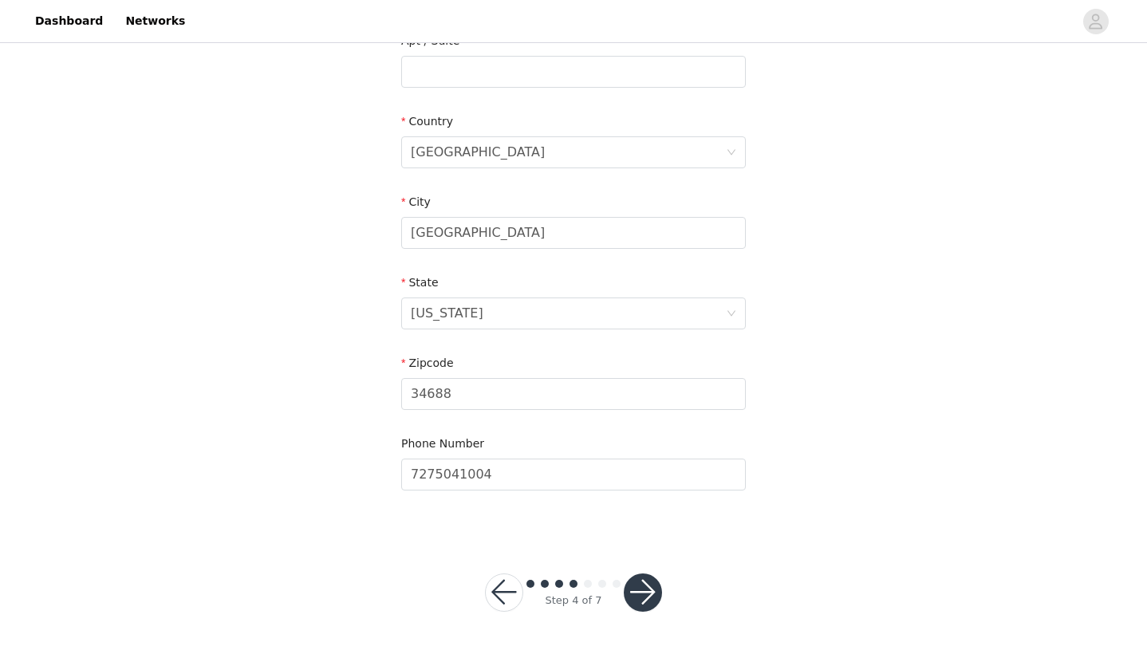
scroll to position [437, 0]
click at [635, 593] on button "button" at bounding box center [643, 593] width 38 height 38
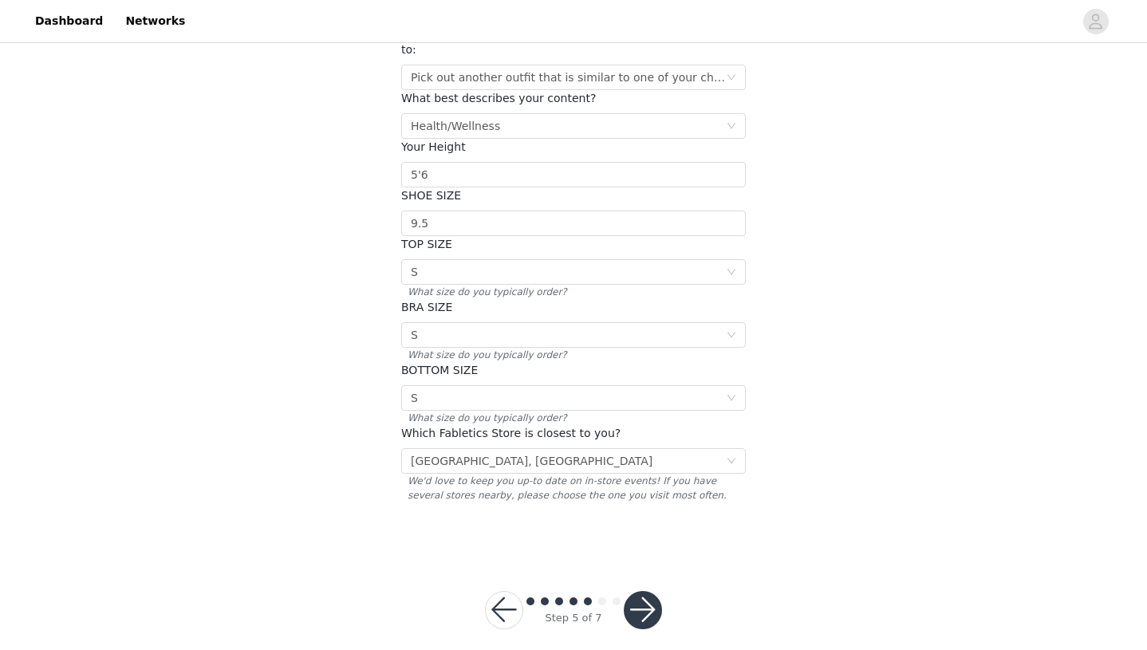
scroll to position [207, 0]
click at [643, 595] on button "button" at bounding box center [643, 611] width 38 height 38
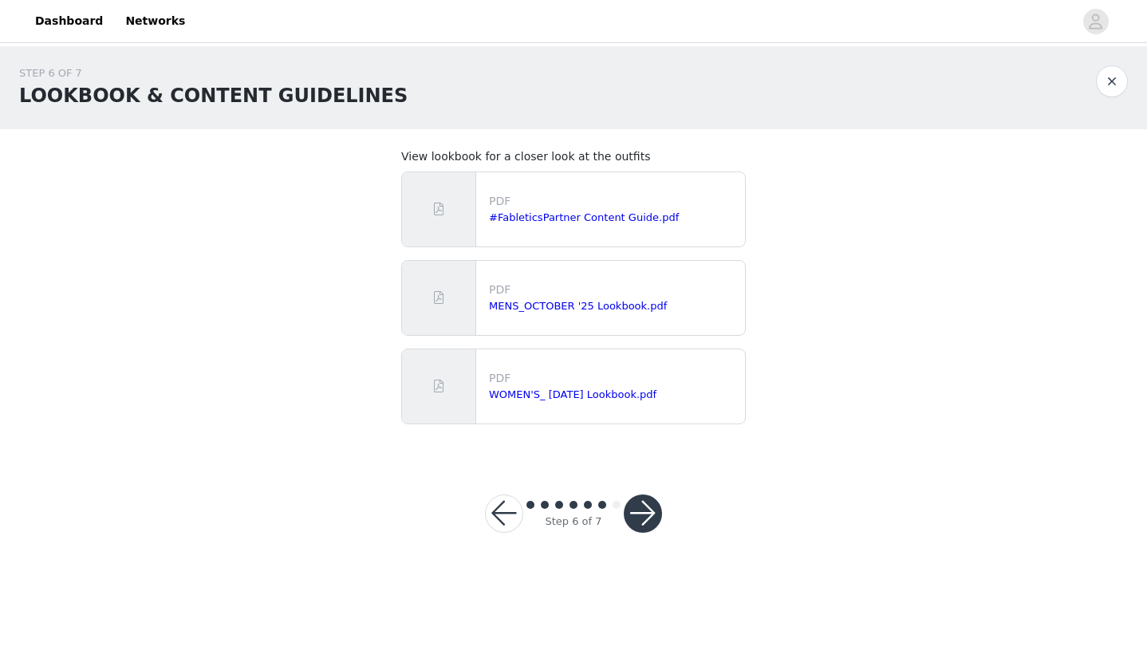
click at [635, 514] on button "button" at bounding box center [643, 513] width 38 height 38
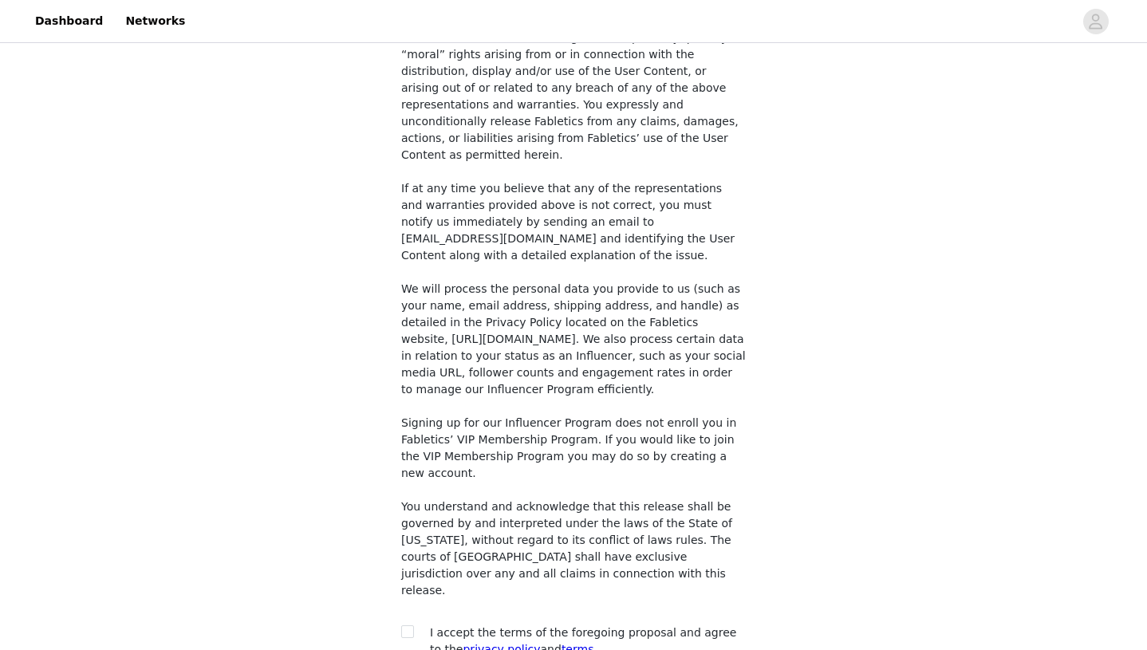
scroll to position [1159, 0]
click at [404, 626] on input "checkbox" at bounding box center [406, 631] width 11 height 11
checkbox input "true"
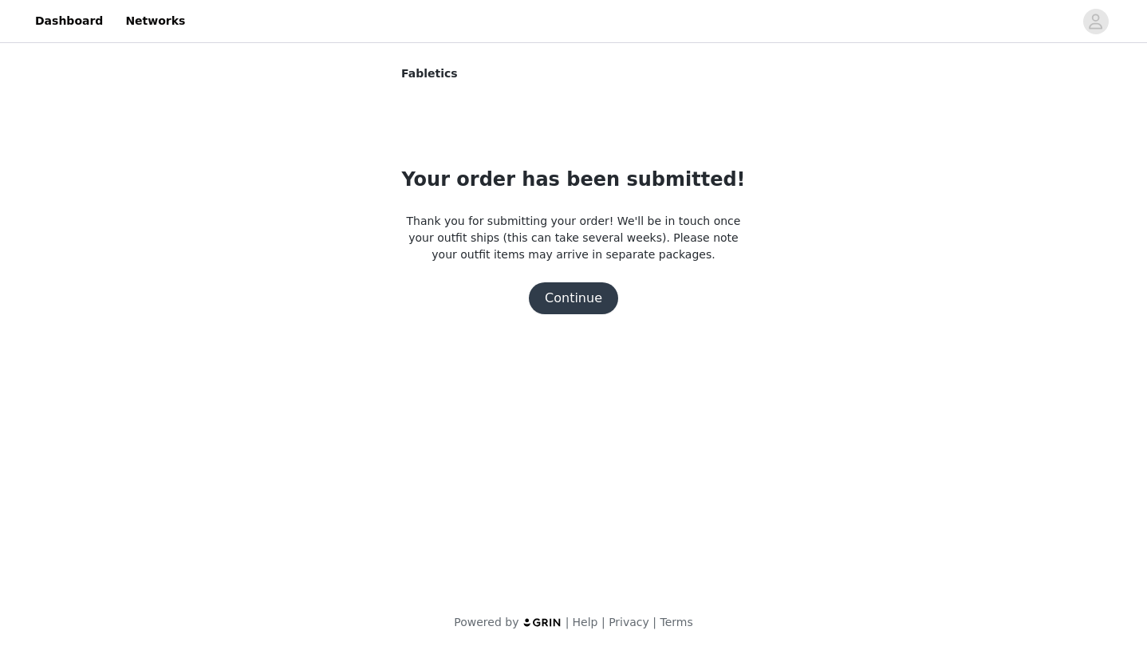
click at [583, 296] on button "Continue" at bounding box center [573, 298] width 89 height 32
